Goal: Task Accomplishment & Management: Complete application form

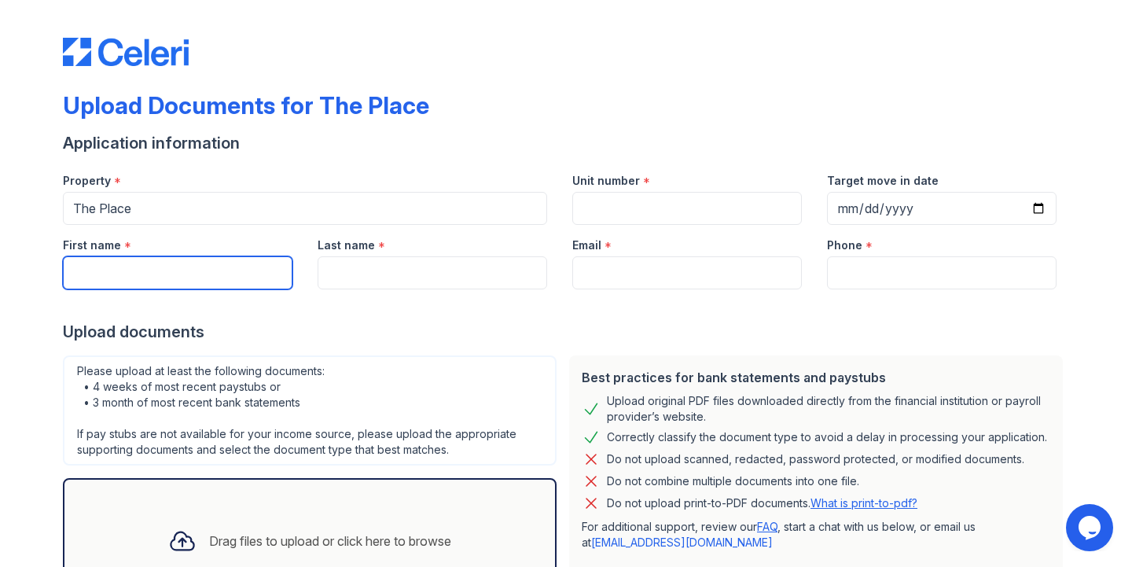
click at [205, 283] on input "First name" at bounding box center [177, 272] width 229 height 33
type input "[PERSON_NAME]"
type input "[EMAIL_ADDRESS][DOMAIN_NAME]"
type input "9452107113"
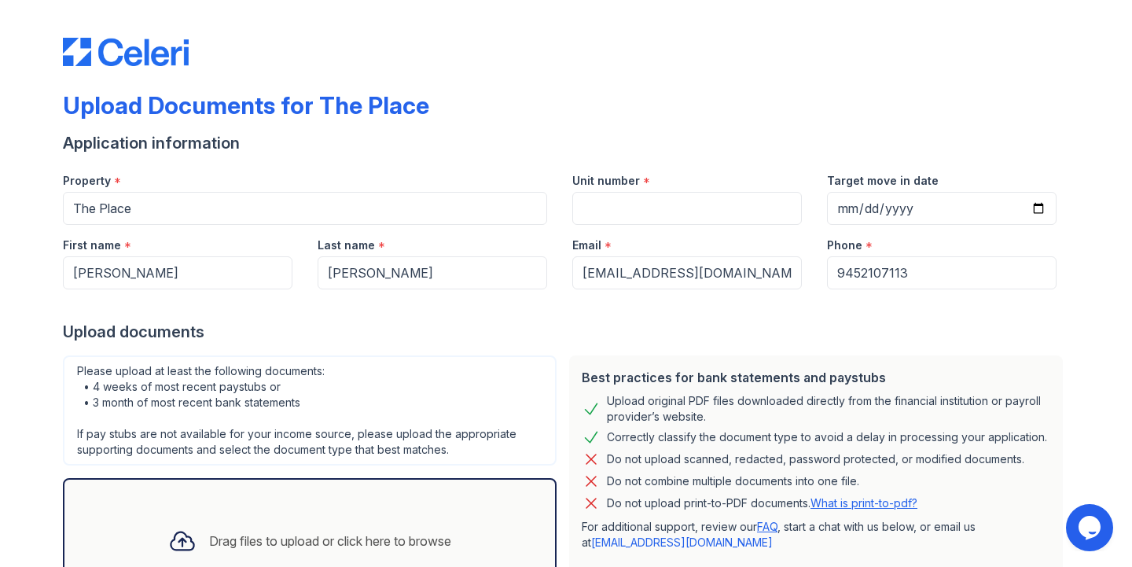
click at [625, 226] on div "Email *" at bounding box center [686, 240] width 229 height 31
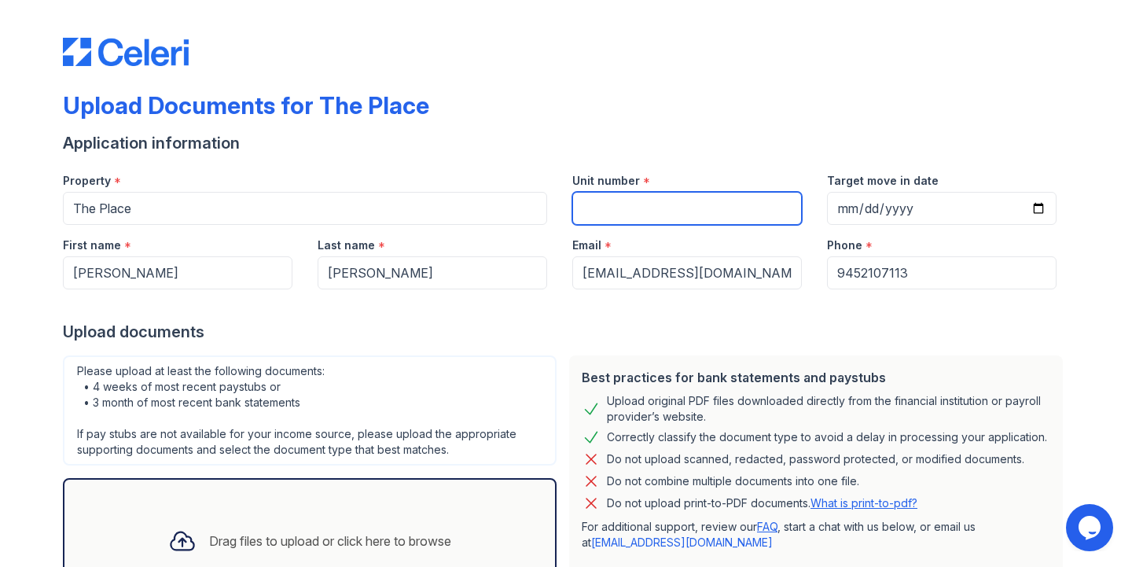
click at [626, 217] on input "Unit number" at bounding box center [686, 208] width 229 height 33
type input "508"
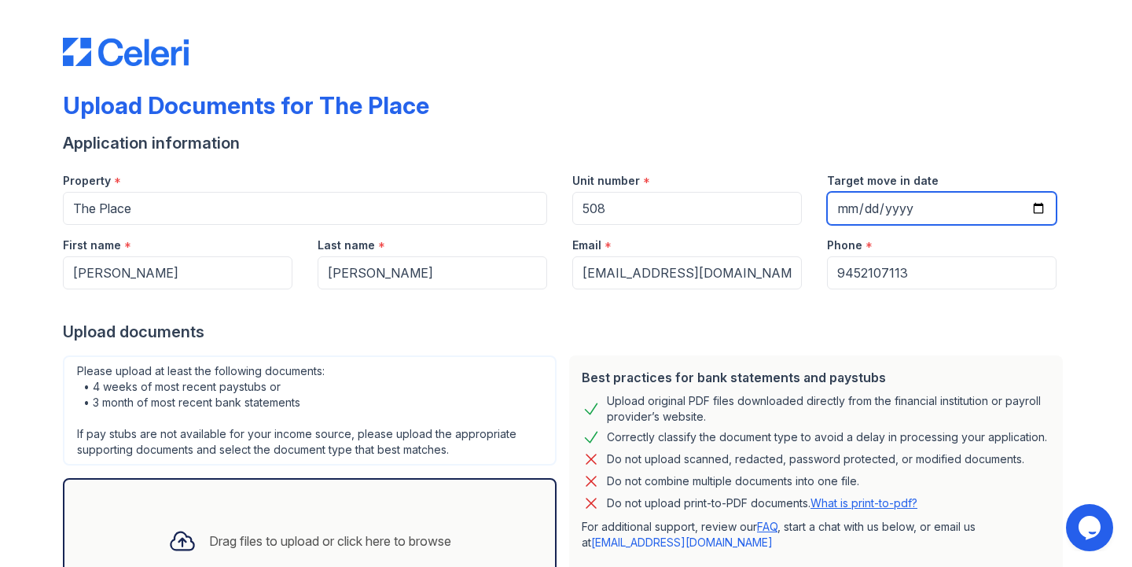
drag, startPoint x: 831, startPoint y: 198, endPoint x: 842, endPoint y: 202, distance: 11.7
click at [831, 198] on input "Target move in date" at bounding box center [941, 208] width 229 height 33
click at [1029, 205] on input "Target move in date" at bounding box center [941, 208] width 229 height 33
type input "[DATE]"
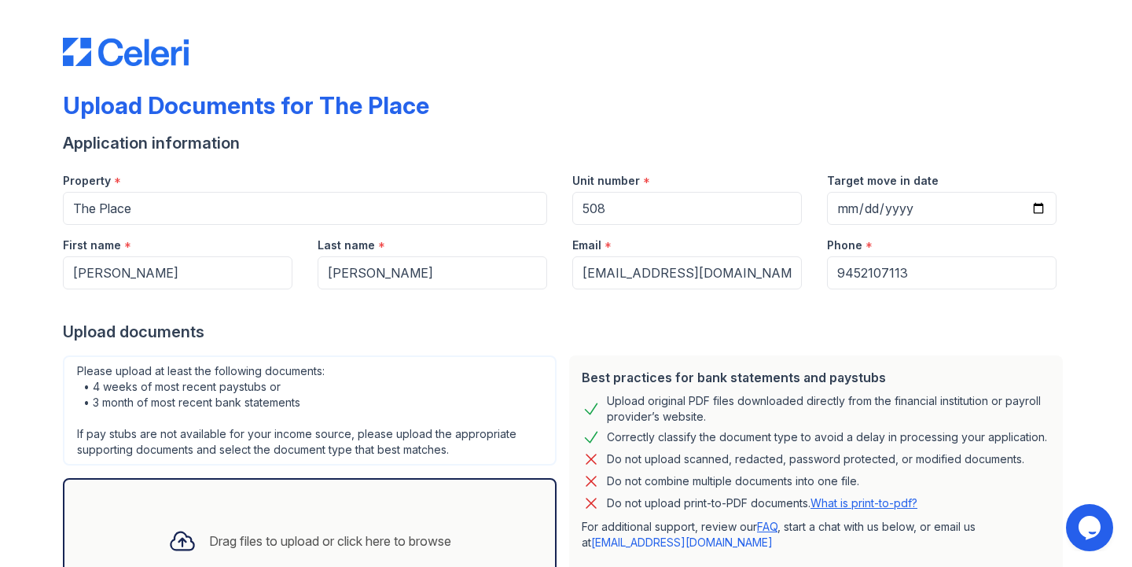
click at [434, 339] on div "Upload documents" at bounding box center [566, 332] width 1006 height 22
click at [383, 536] on div "Drag files to upload or click here to browse" at bounding box center [330, 540] width 242 height 19
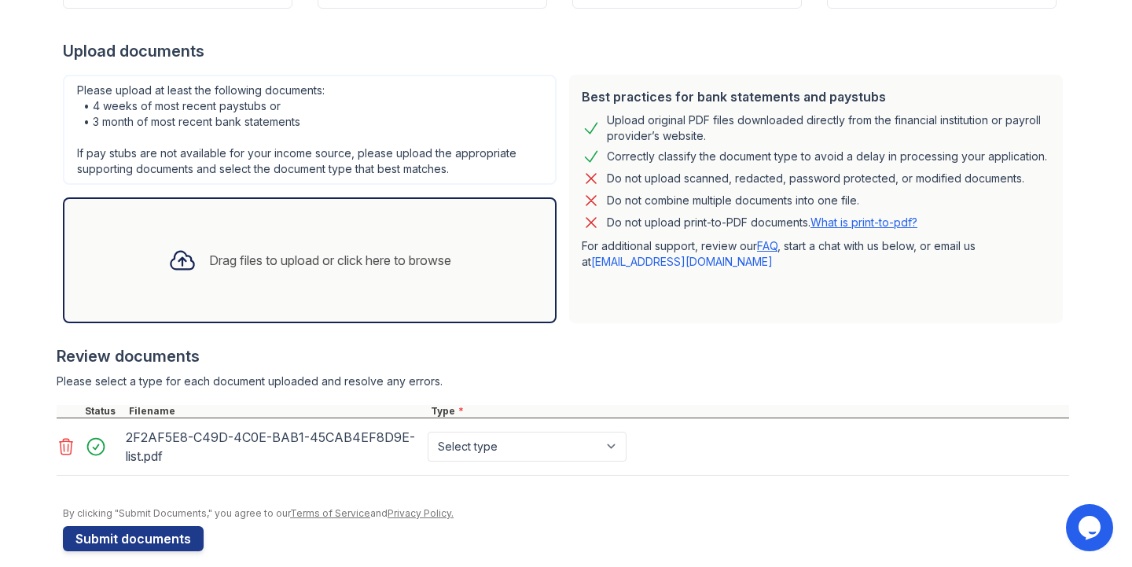
scroll to position [296, 0]
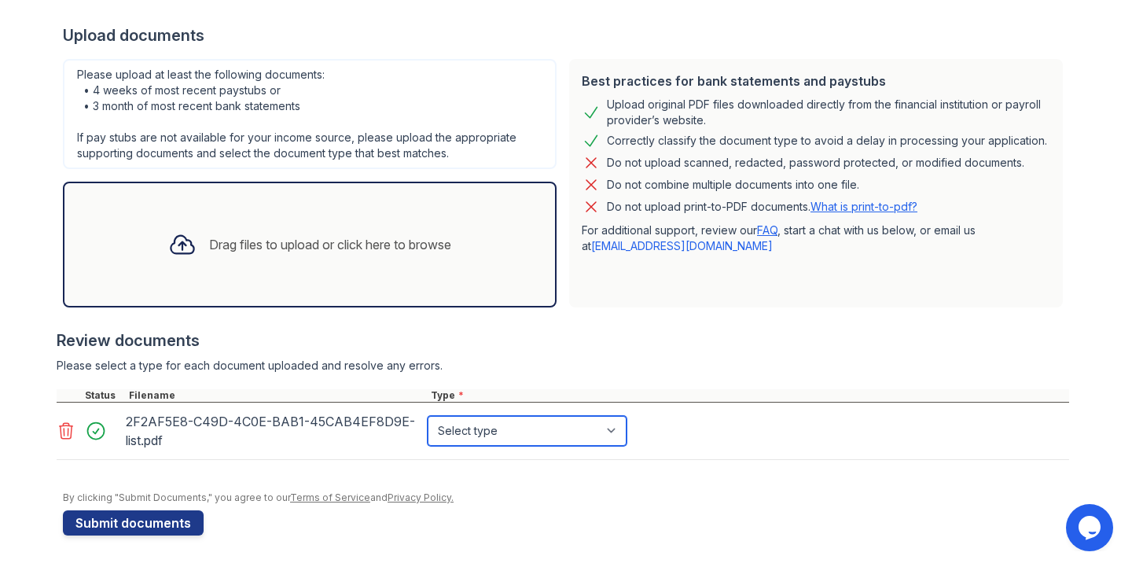
click at [607, 431] on select "Select type Paystub Bank Statement Offer Letter Tax Documents Benefit Award Let…" at bounding box center [526, 431] width 199 height 30
select select "bank_statement"
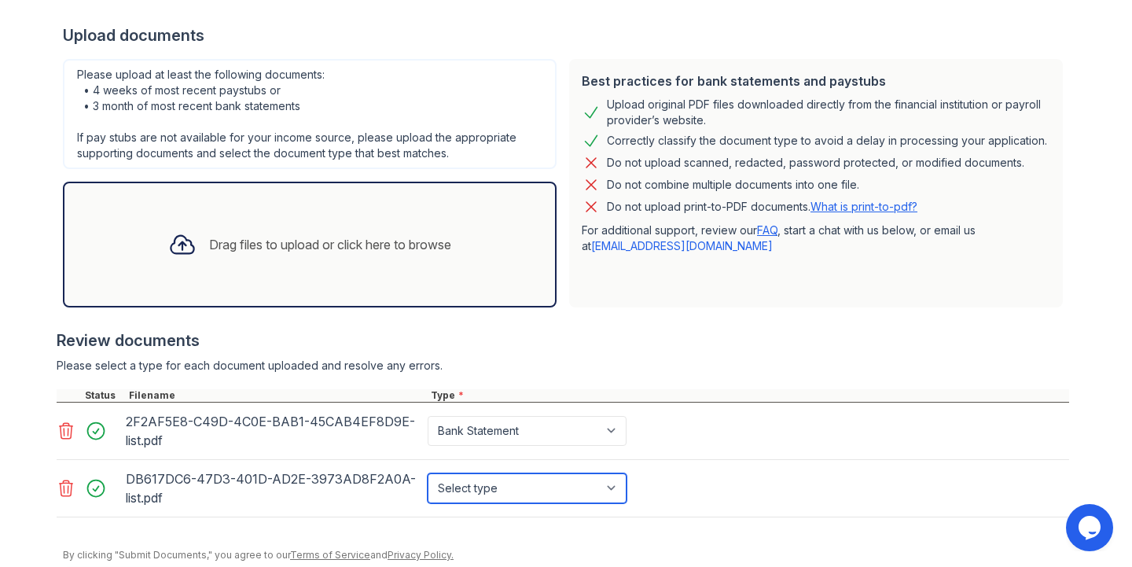
click at [611, 486] on select "Select type Paystub Bank Statement Offer Letter Tax Documents Benefit Award Let…" at bounding box center [526, 488] width 199 height 30
select select "bank_statement"
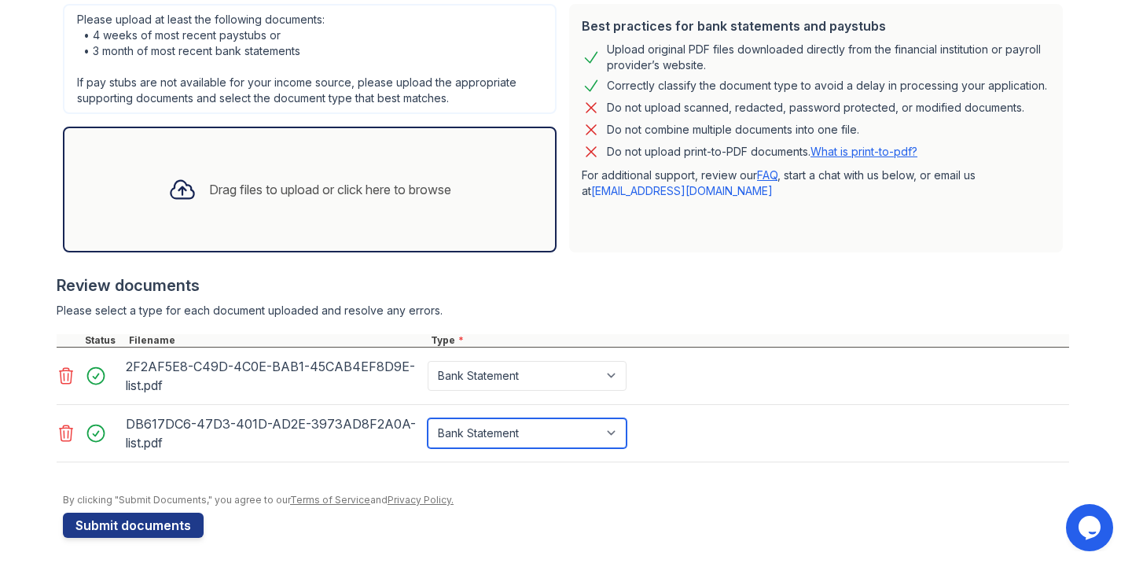
scroll to position [354, 0]
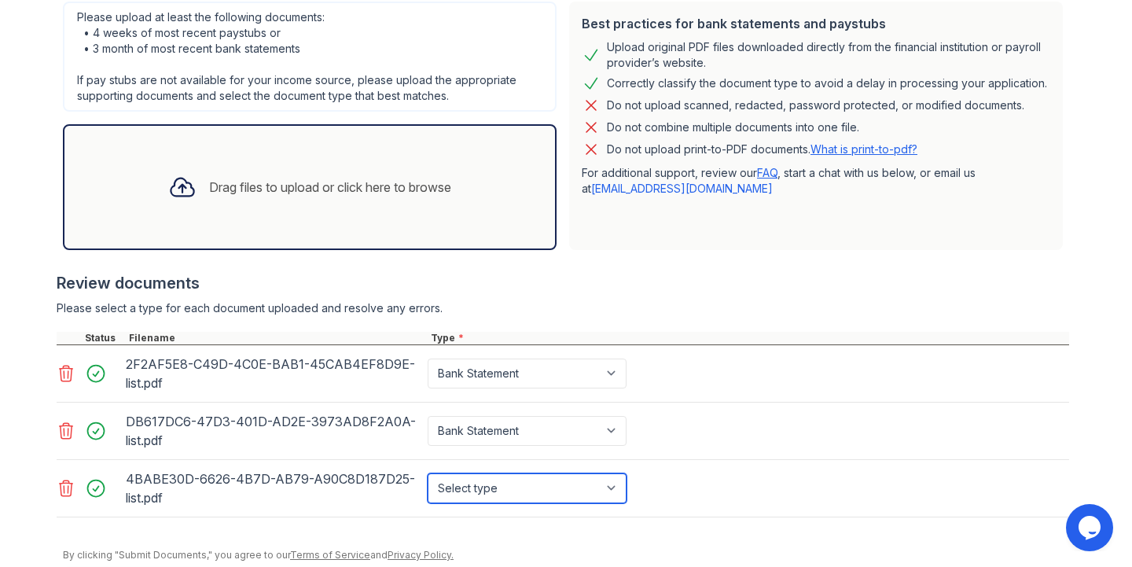
click at [607, 493] on select "Select type Paystub Bank Statement Offer Letter Tax Documents Benefit Award Let…" at bounding box center [526, 488] width 199 height 30
select select "bank_statement"
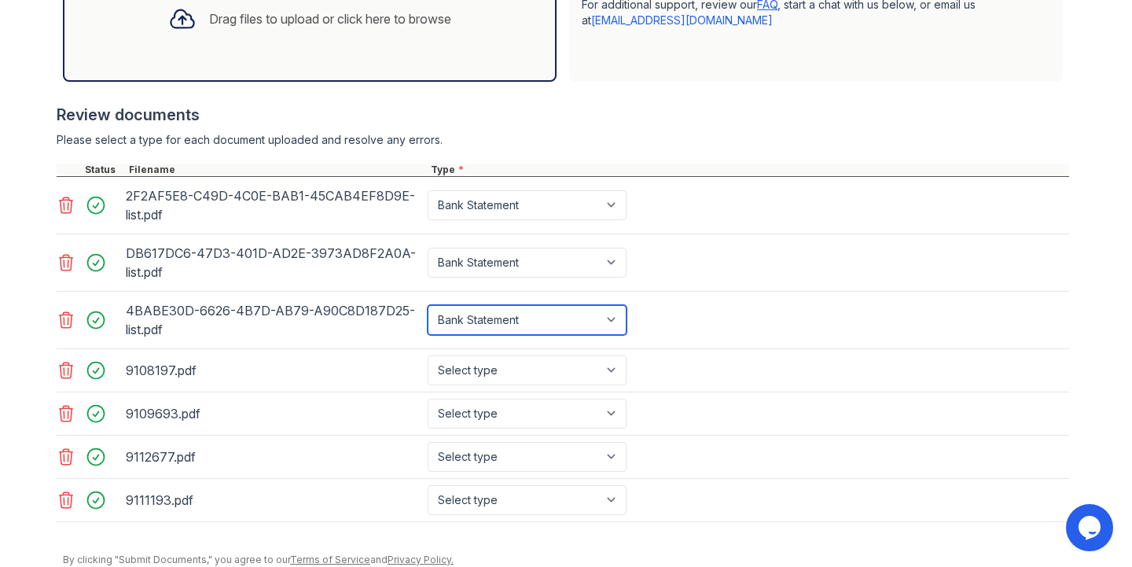
scroll to position [584, 0]
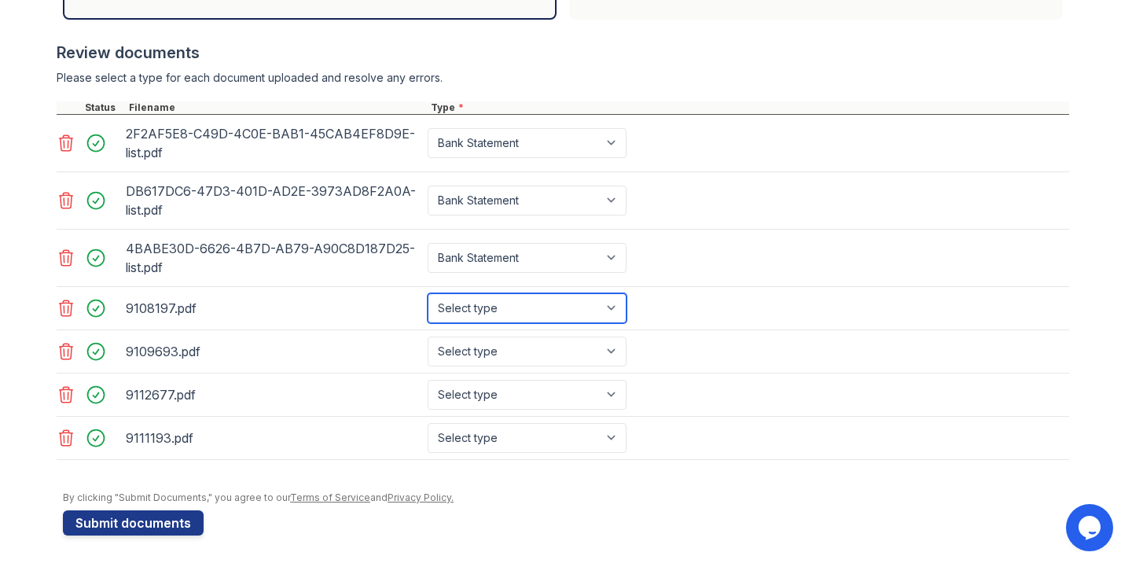
click at [570, 303] on select "Select type Paystub Bank Statement Offer Letter Tax Documents Benefit Award Let…" at bounding box center [526, 308] width 199 height 30
select select "paystub"
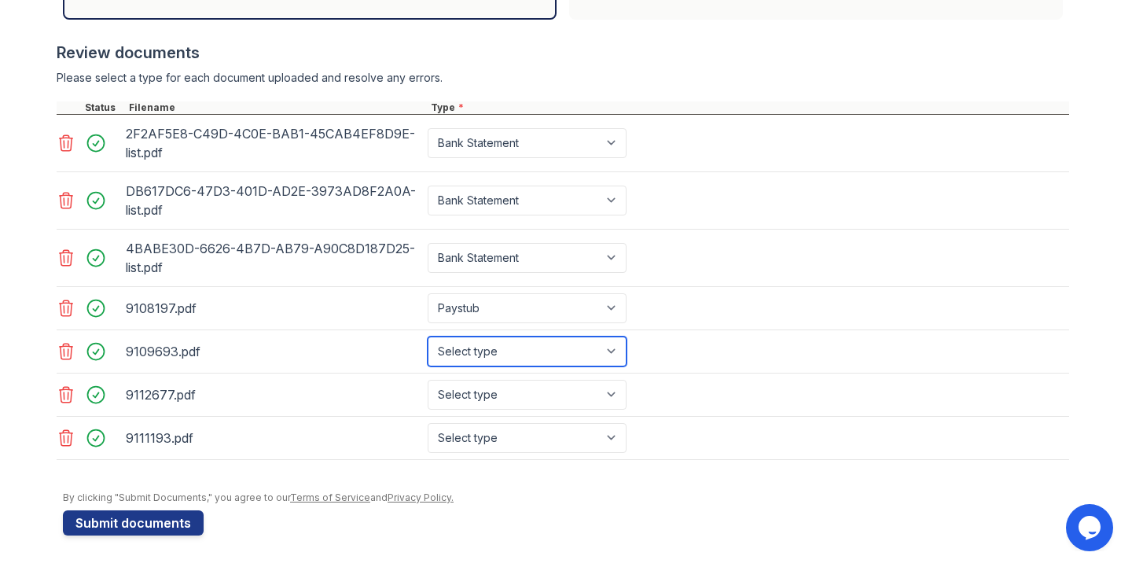
click at [523, 353] on select "Select type Paystub Bank Statement Offer Letter Tax Documents Benefit Award Let…" at bounding box center [526, 351] width 199 height 30
select select "paystub"
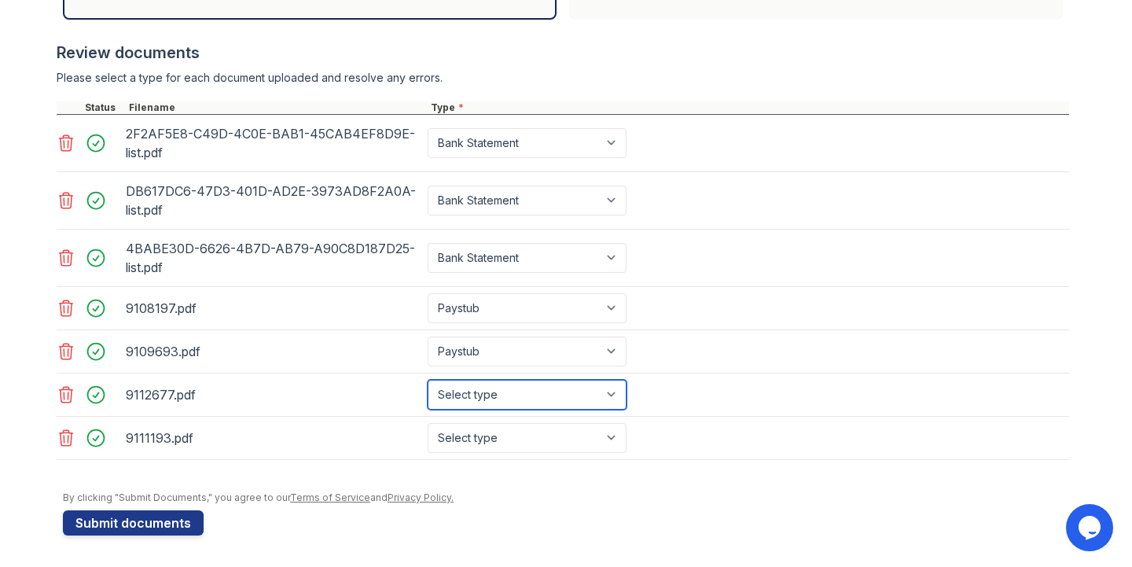
click at [522, 387] on select "Select type Paystub Bank Statement Offer Letter Tax Documents Benefit Award Let…" at bounding box center [526, 395] width 199 height 30
select select "paystub"
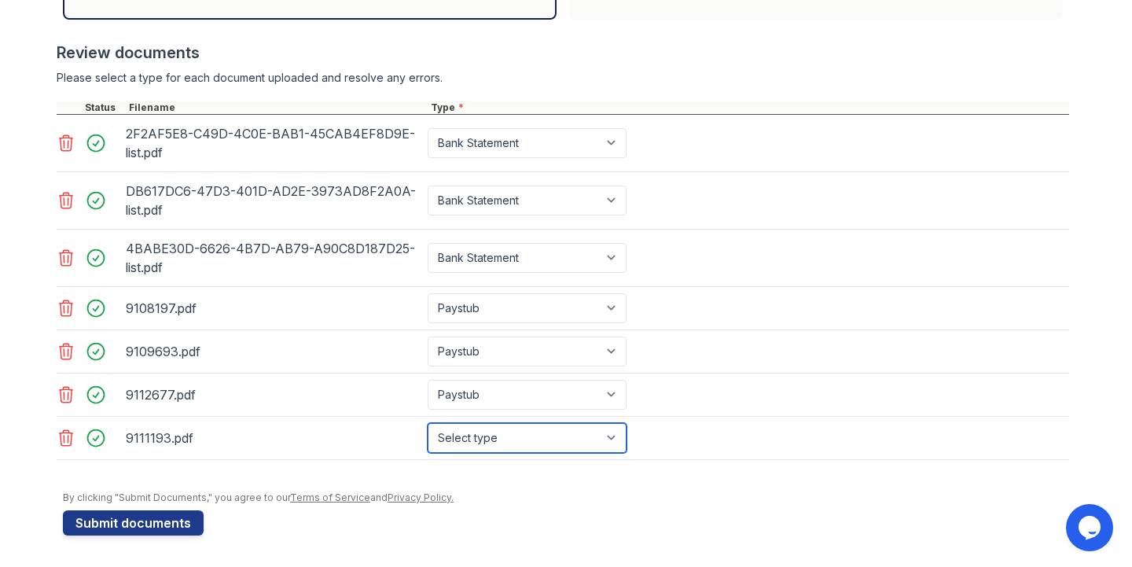
click at [508, 432] on select "Select type Paystub Bank Statement Offer Letter Tax Documents Benefit Award Let…" at bounding box center [526, 438] width 199 height 30
select select "paystub"
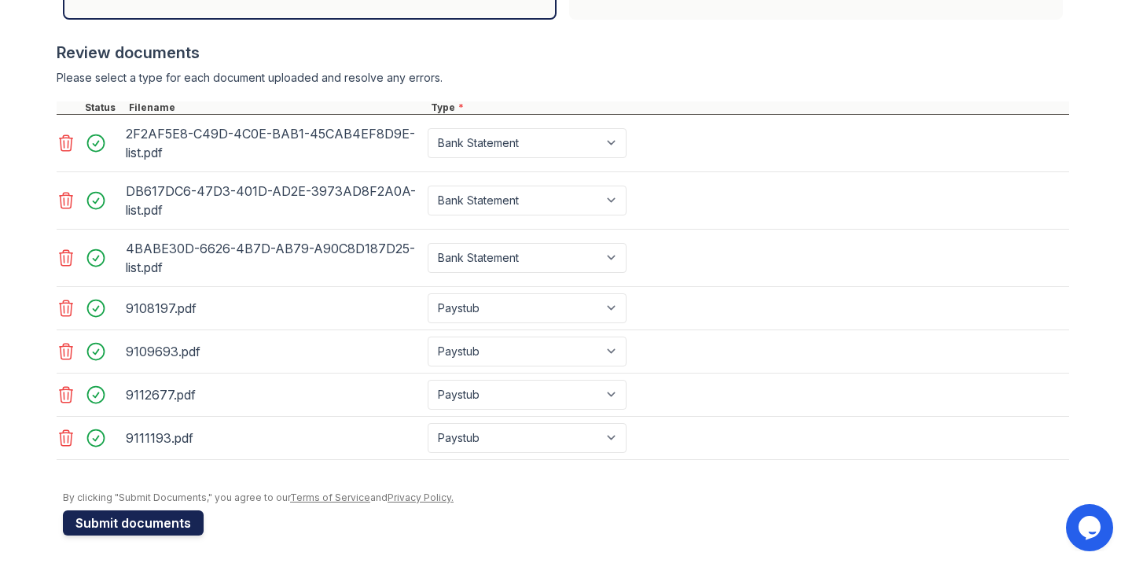
click at [136, 518] on button "Submit documents" at bounding box center [133, 522] width 141 height 25
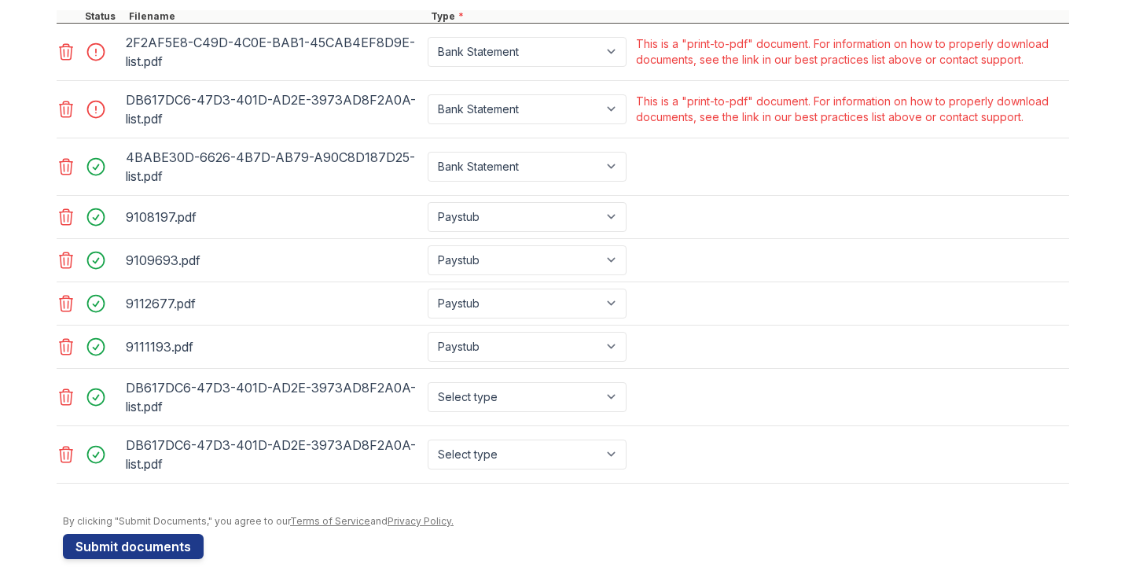
scroll to position [714, 0]
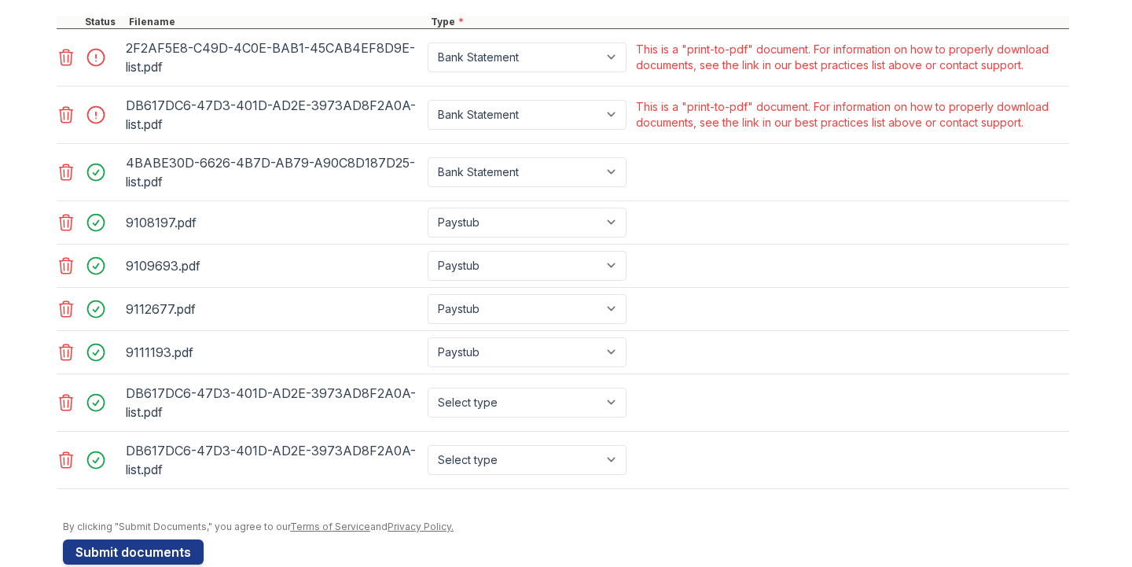
click at [61, 399] on icon at bounding box center [66, 402] width 19 height 19
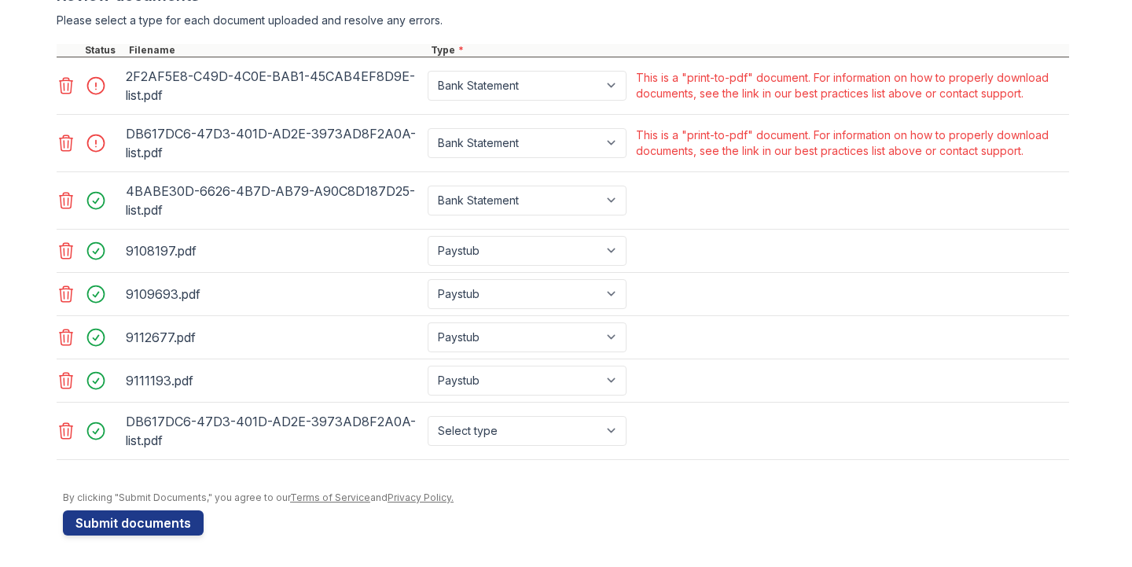
click at [64, 141] on icon at bounding box center [66, 143] width 19 height 19
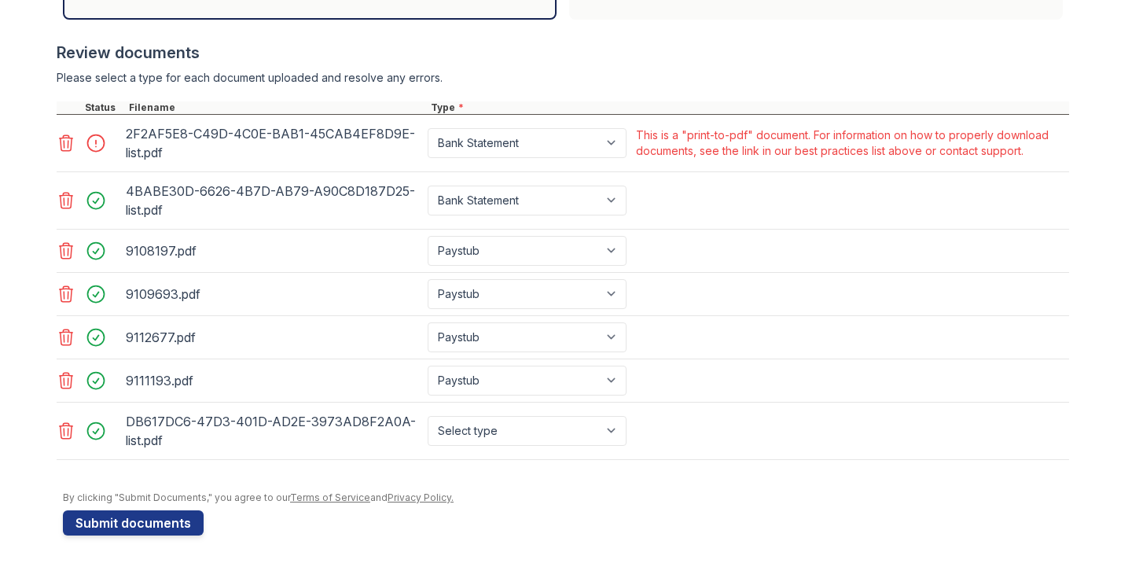
click at [62, 139] on icon at bounding box center [66, 143] width 19 height 19
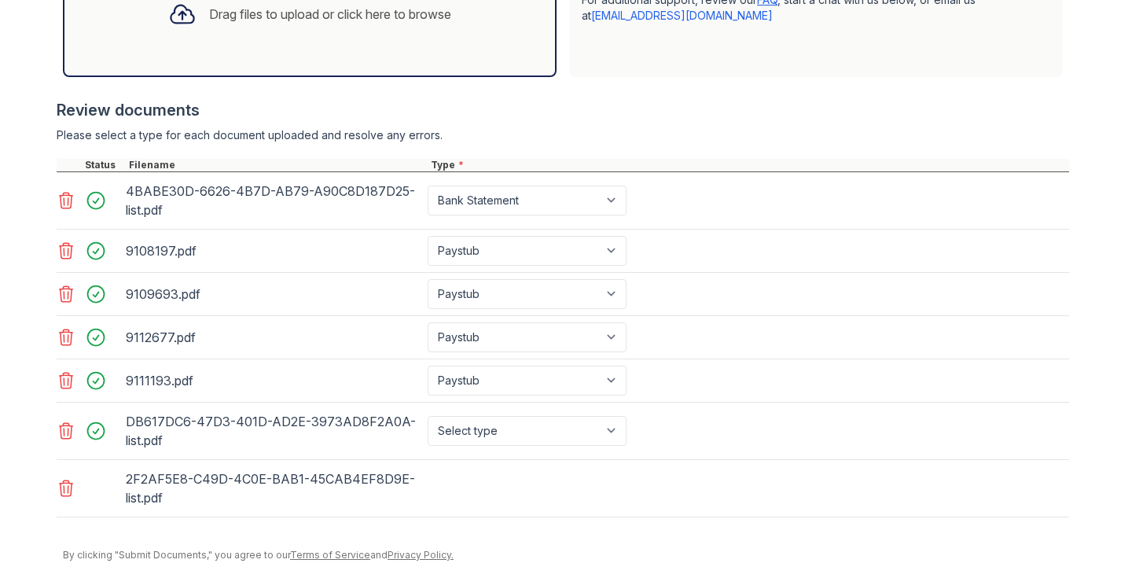
scroll to position [628, 0]
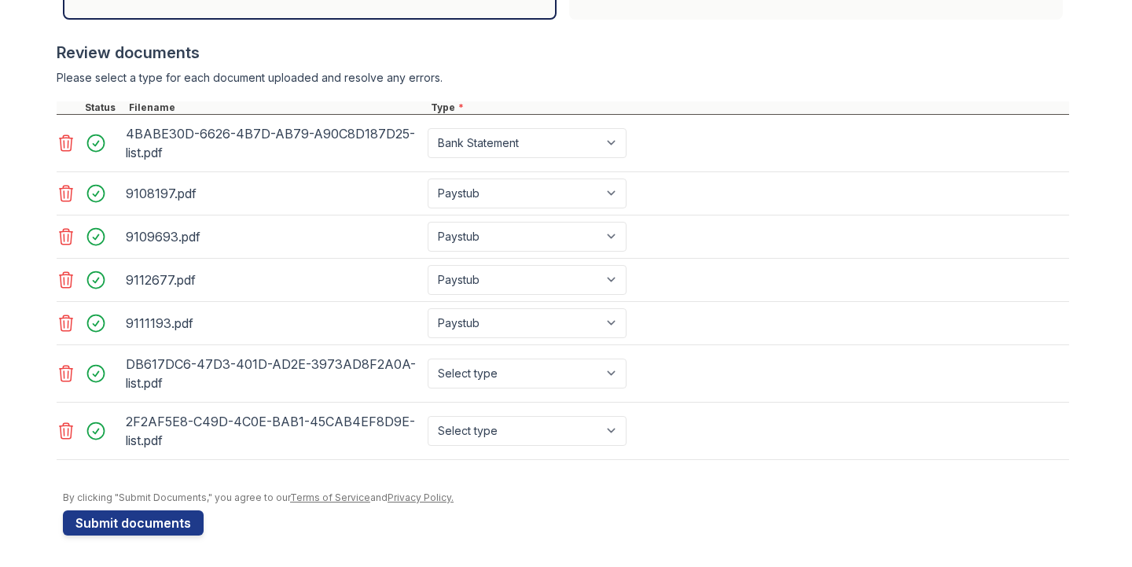
click at [559, 383] on select "Select type Paystub Bank Statement Offer Letter Tax Documents Benefit Award Let…" at bounding box center [526, 373] width 199 height 30
select select "bank_statement"
click at [495, 433] on select "Select type Paystub Bank Statement Offer Letter Tax Documents Benefit Award Let…" at bounding box center [526, 431] width 199 height 30
select select "bank_statement"
click at [181, 518] on button "Submit documents" at bounding box center [133, 522] width 141 height 25
